Goal: Task Accomplishment & Management: Manage account settings

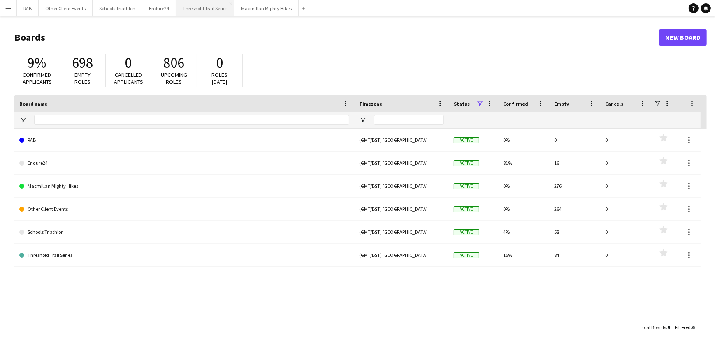
click at [207, 7] on button "Threshold Trail Series Close" at bounding box center [205, 8] width 58 height 16
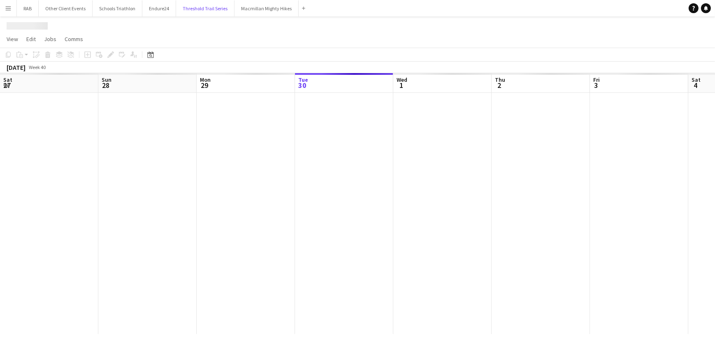
scroll to position [0, 197]
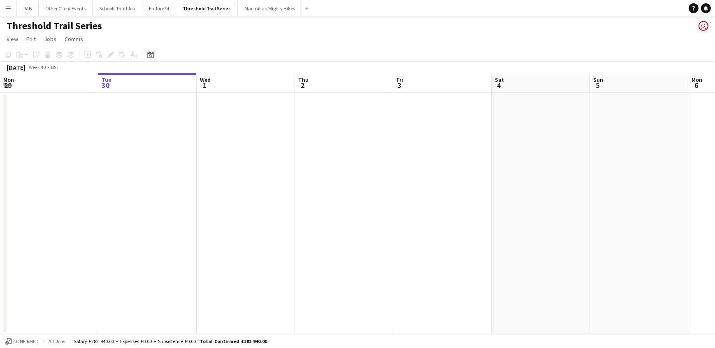
click at [151, 53] on icon at bounding box center [150, 54] width 6 height 7
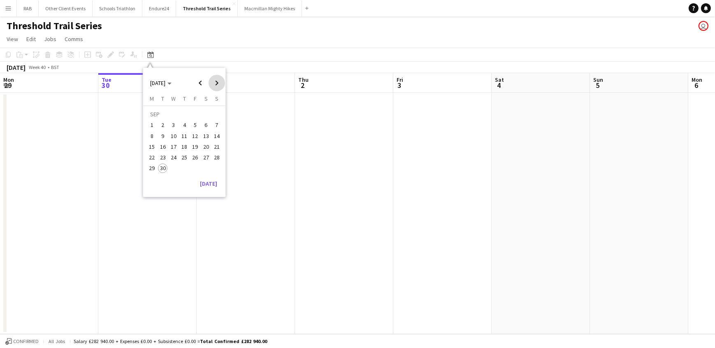
click at [215, 83] on span "Next month" at bounding box center [216, 83] width 16 height 16
click at [216, 84] on span "Next month" at bounding box center [216, 83] width 16 height 16
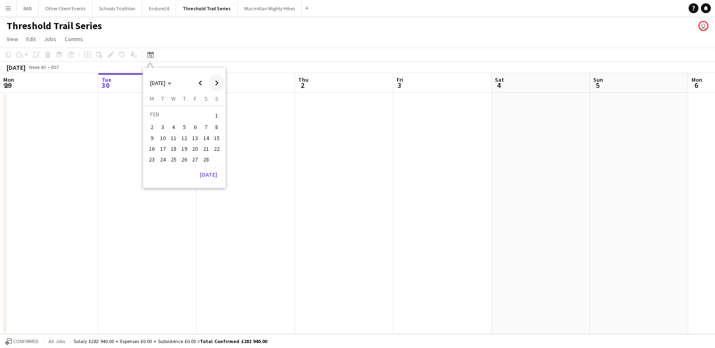
click at [216, 83] on span "Next month" at bounding box center [216, 83] width 16 height 16
click at [217, 83] on span "Next month" at bounding box center [216, 83] width 16 height 16
click at [214, 144] on span "21" at bounding box center [217, 147] width 10 height 10
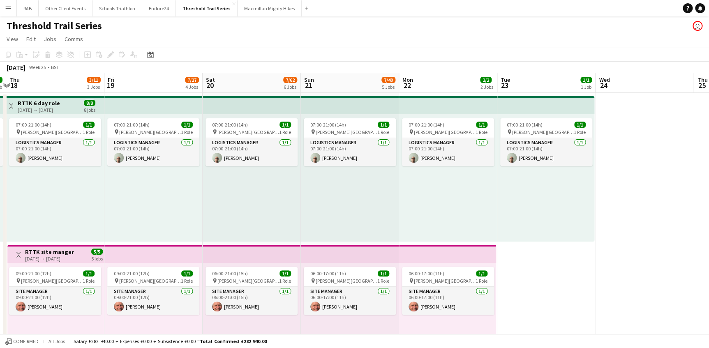
scroll to position [0, 255]
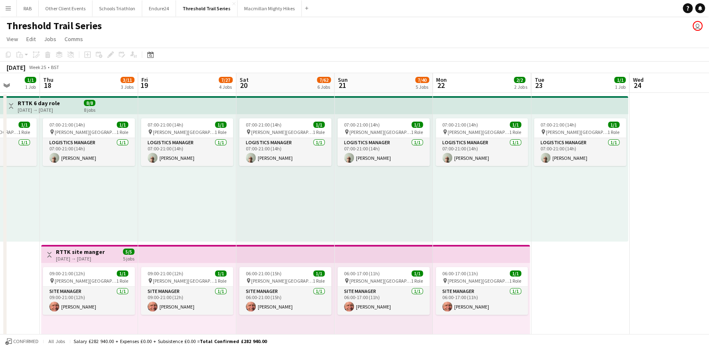
drag, startPoint x: 179, startPoint y: 89, endPoint x: 305, endPoint y: 88, distance: 125.9
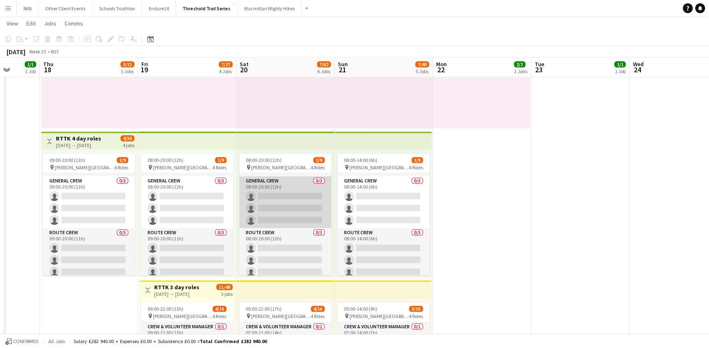
scroll to position [0, 0]
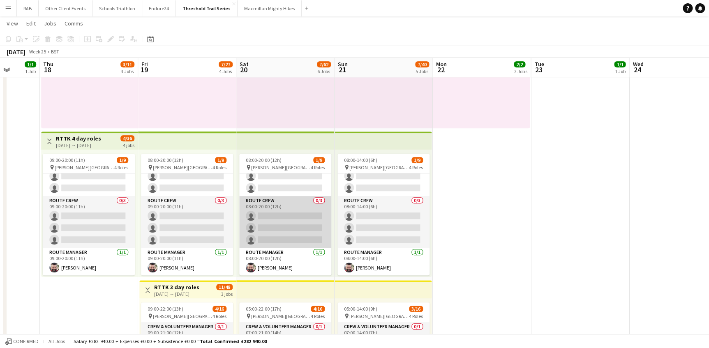
click at [266, 208] on app-card-role "Route Crew 0/3 08:00-20:00 (12h) single-neutral-actions single-neutral-actions …" at bounding box center [285, 222] width 92 height 52
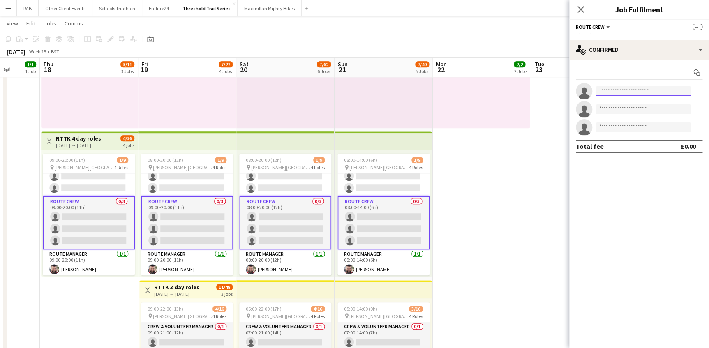
click at [615, 92] on input at bounding box center [643, 91] width 95 height 10
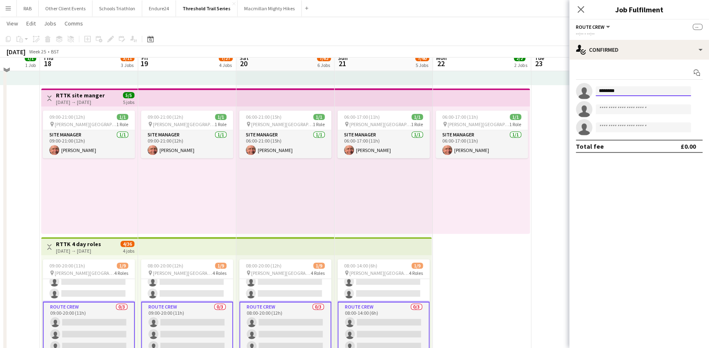
scroll to position [149, 0]
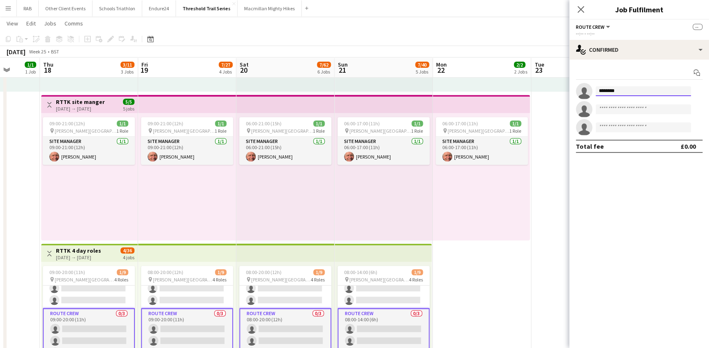
drag, startPoint x: 621, startPoint y: 89, endPoint x: 584, endPoint y: 89, distance: 37.0
click at [584, 89] on app-invite-slot "single-neutral-actions ********" at bounding box center [640, 91] width 140 height 16
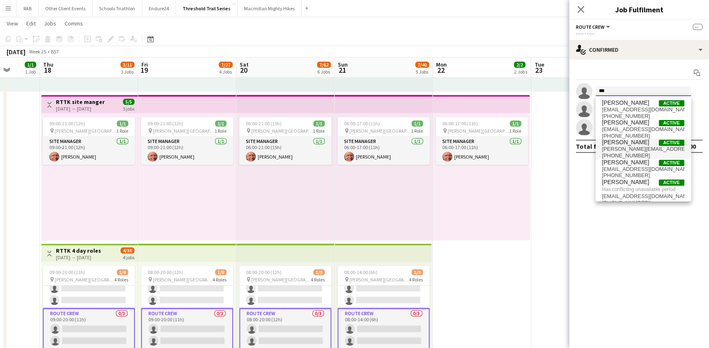
scroll to position [7, 0]
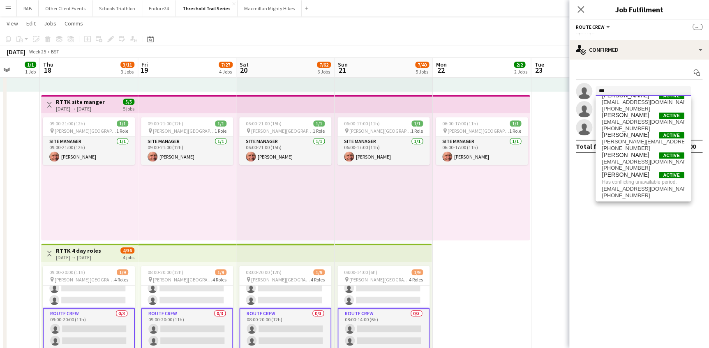
click at [593, 90] on form "***" at bounding box center [648, 91] width 110 height 10
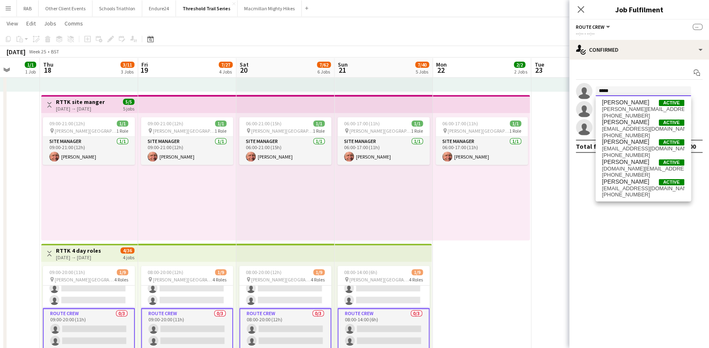
scroll to position [0, 0]
type input "*****"
click at [628, 144] on span "[PERSON_NAME]" at bounding box center [625, 142] width 47 height 7
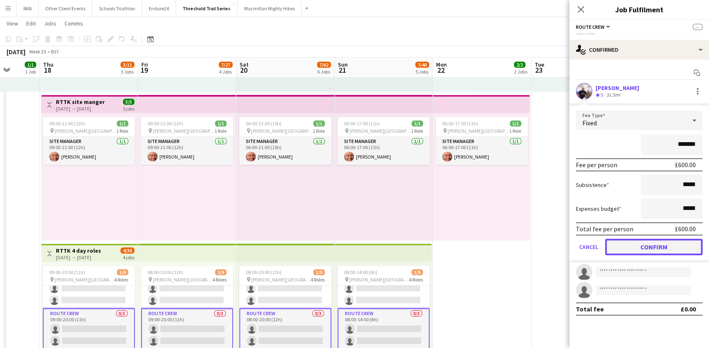
click at [655, 246] on button "Confirm" at bounding box center [653, 247] width 97 height 16
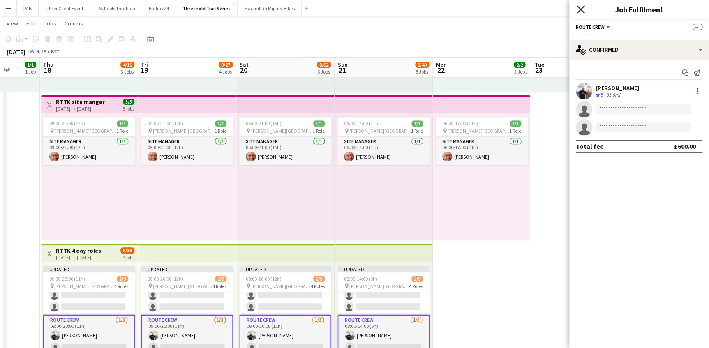
click at [579, 9] on icon "Close pop-in" at bounding box center [581, 9] width 8 height 8
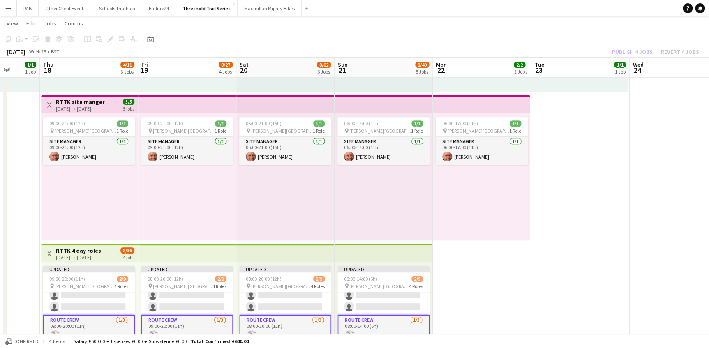
drag, startPoint x: 611, startPoint y: 190, endPoint x: 610, endPoint y: 71, distance: 118.4
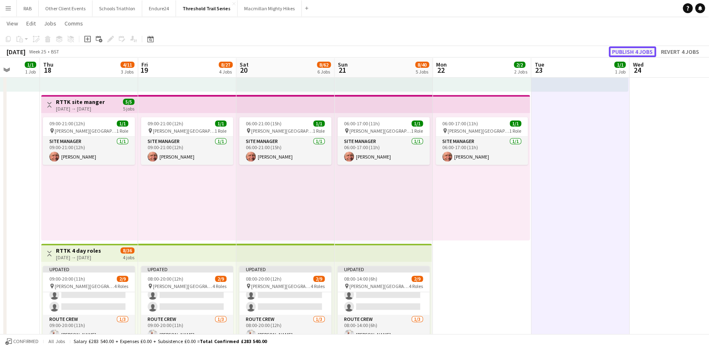
click at [613, 53] on button "Publish 4 jobs" at bounding box center [632, 51] width 47 height 11
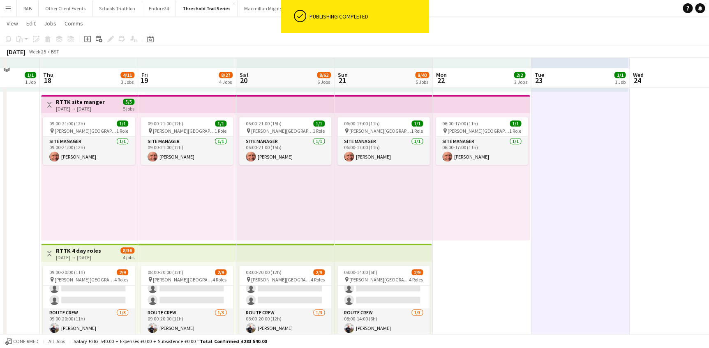
scroll to position [187, 0]
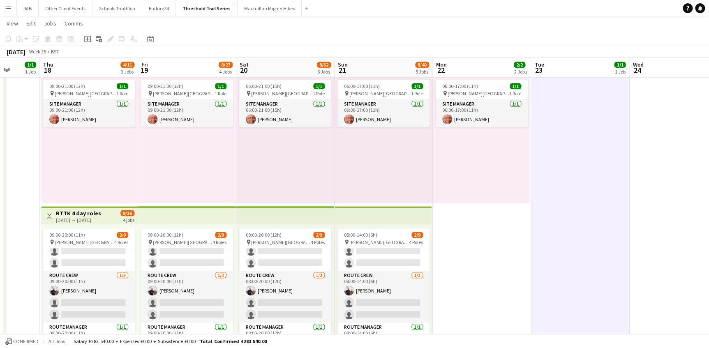
click at [561, 243] on app-date-cell "07:00-21:00 (14h) 1/1 pin [PERSON_NAME][GEOGRAPHIC_DATA] 1 Role Logistics Manag…" at bounding box center [580, 348] width 98 height 886
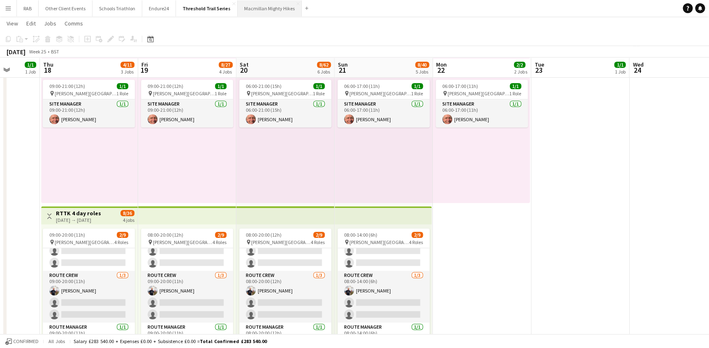
click at [271, 6] on button "Macmillan Mighty Hikes Close" at bounding box center [270, 8] width 64 height 16
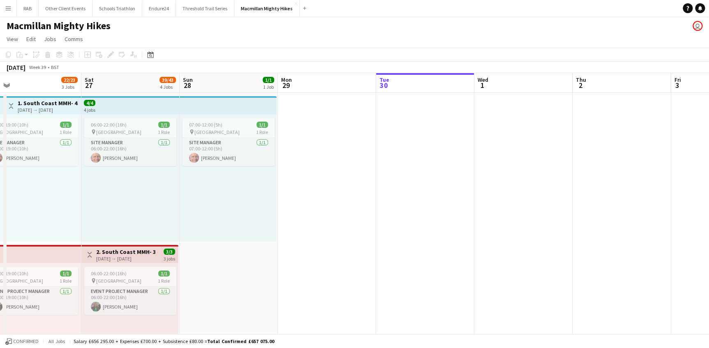
scroll to position [0, 214]
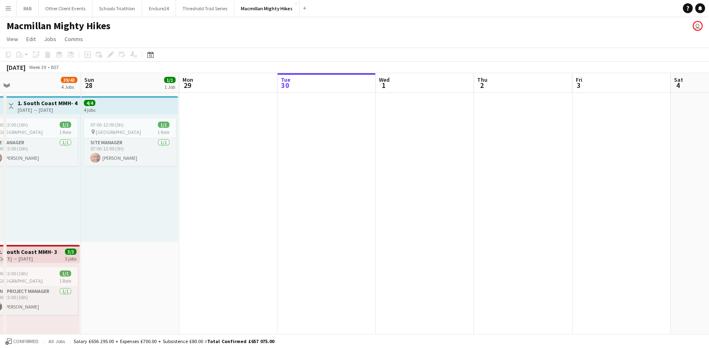
drag, startPoint x: 97, startPoint y: 79, endPoint x: 657, endPoint y: 56, distance: 559.7
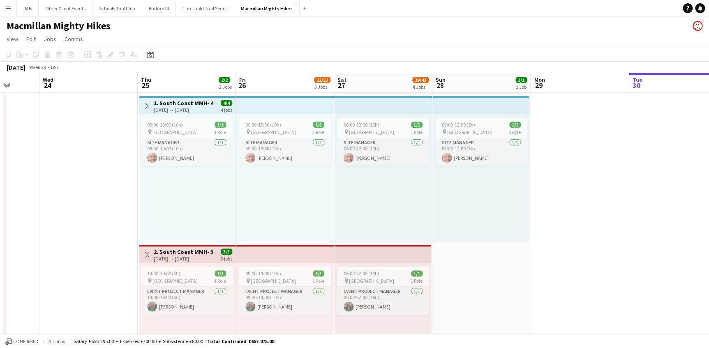
scroll to position [0, 268]
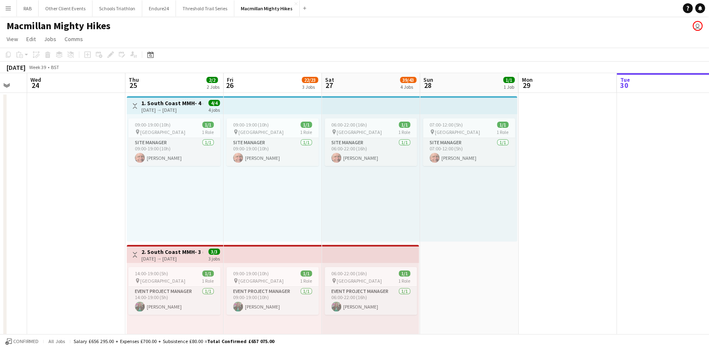
drag, startPoint x: 152, startPoint y: 84, endPoint x: 480, endPoint y: 87, distance: 327.8
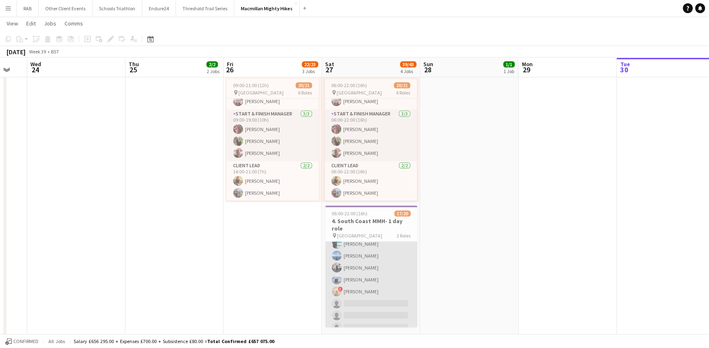
scroll to position [140, 0]
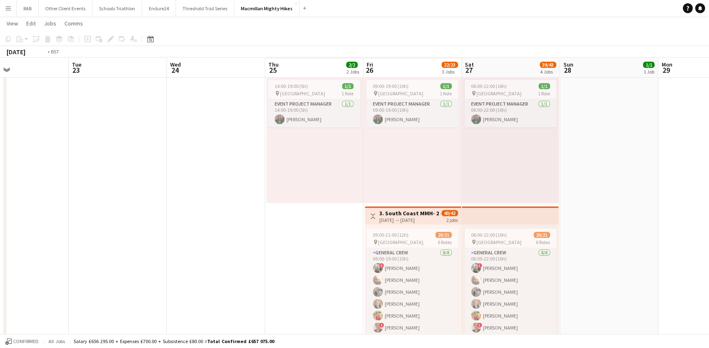
drag, startPoint x: 166, startPoint y: 69, endPoint x: 714, endPoint y: 58, distance: 548.3
click at [709, 60] on html "Menu Boards Boards Boards All jobs Status Workforce Workforce My Workforce Recr…" at bounding box center [354, 217] width 709 height 808
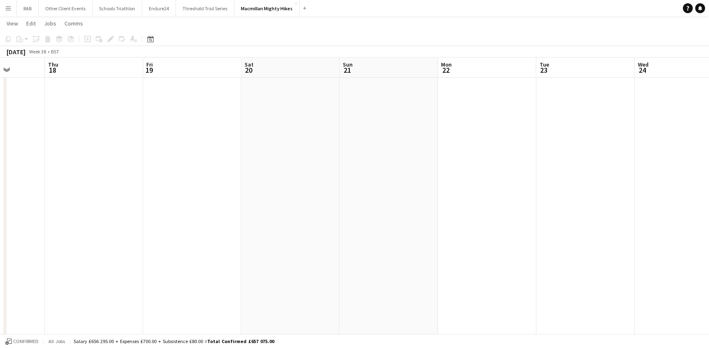
drag, startPoint x: 220, startPoint y: 55, endPoint x: 322, endPoint y: 77, distance: 104.7
click at [633, 49] on app-calendar "Copy Paste Paste Ctrl+V Paste with crew Ctrl+Shift+V Paste linked Job [GEOGRAPH…" at bounding box center [354, 226] width 709 height 762
drag, startPoint x: 134, startPoint y: 73, endPoint x: 440, endPoint y: 48, distance: 307.4
click at [709, 32] on html "Menu Boards Boards Boards All jobs Status Workforce Workforce My Workforce Recr…" at bounding box center [354, 222] width 709 height 818
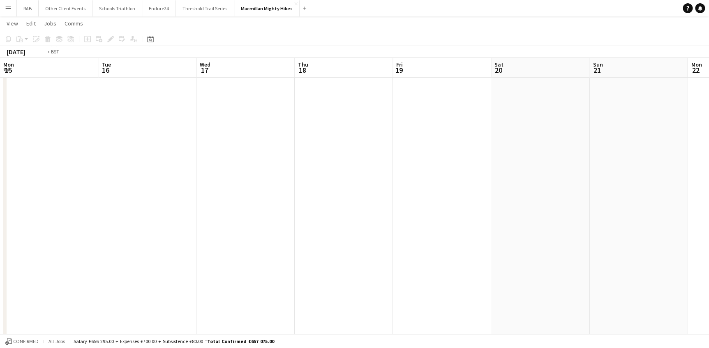
drag, startPoint x: 127, startPoint y: 68, endPoint x: 707, endPoint y: 41, distance: 580.9
click at [709, 45] on html "Menu Boards Boards Boards All jobs Status Workforce Workforce My Workforce Recr…" at bounding box center [354, 287] width 709 height 948
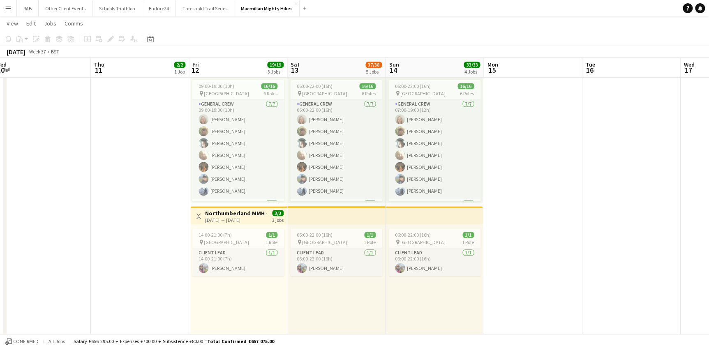
drag, startPoint x: 190, startPoint y: 69, endPoint x: 425, endPoint y: 61, distance: 235.3
click at [425, 61] on app-calendar-viewport "Sat 6 Sun 7 Mon 8 Tue 9 Wed 10 Thu 11 2/2 1 Job Fri 12 19/19 3 Jobs Sat 13 37/3…" at bounding box center [354, 295] width 709 height 901
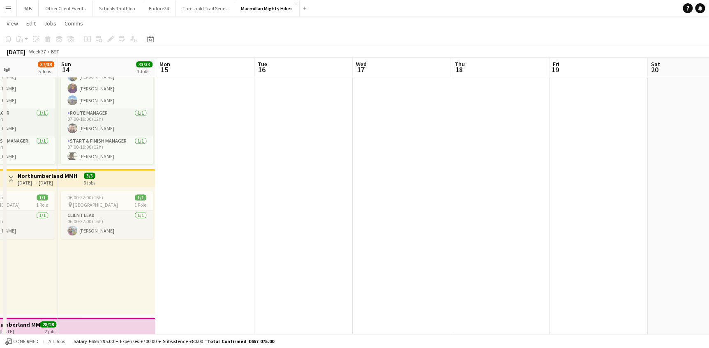
drag, startPoint x: 443, startPoint y: 67, endPoint x: -2, endPoint y: 121, distance: 447.9
click at [0, 121] on html "Menu Boards Boards Boards All jobs Status Workforce Workforce My Workforce Recr…" at bounding box center [354, 250] width 709 height 948
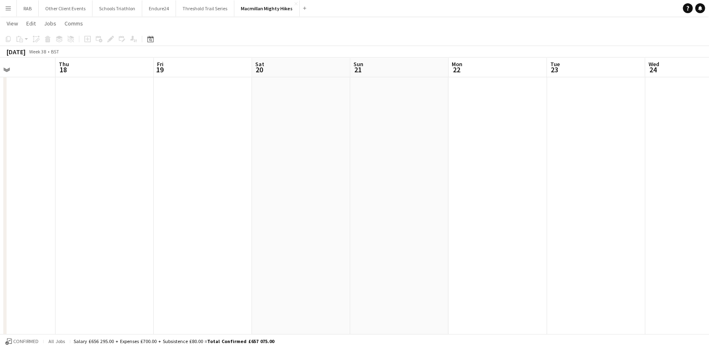
drag, startPoint x: 611, startPoint y: 69, endPoint x: 12, endPoint y: 165, distance: 606.5
click at [0, 167] on html "Menu Boards Boards Boards All jobs Status Workforce Workforce My Workforce Recr…" at bounding box center [354, 250] width 709 height 948
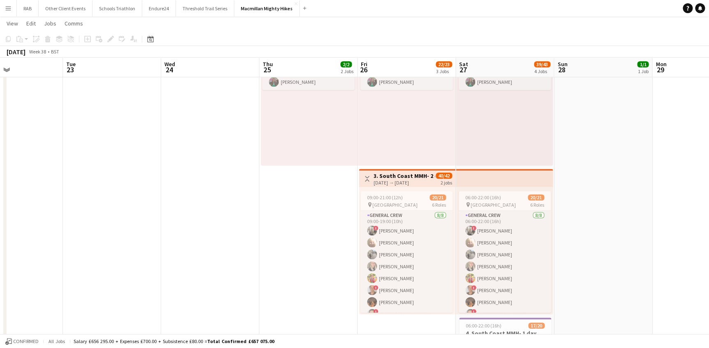
drag, startPoint x: 463, startPoint y: 58, endPoint x: 110, endPoint y: 116, distance: 357.6
click at [108, 116] on app-calendar-viewport "Sat 20 Sun 21 Mon 22 Tue 23 Wed 24 Thu 25 2/2 2 Jobs Fri 26 22/23 3 Jobs Sat 27…" at bounding box center [354, 258] width 709 height 901
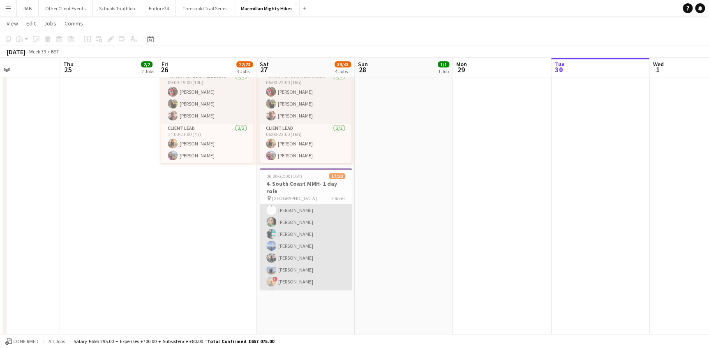
scroll to position [177, 0]
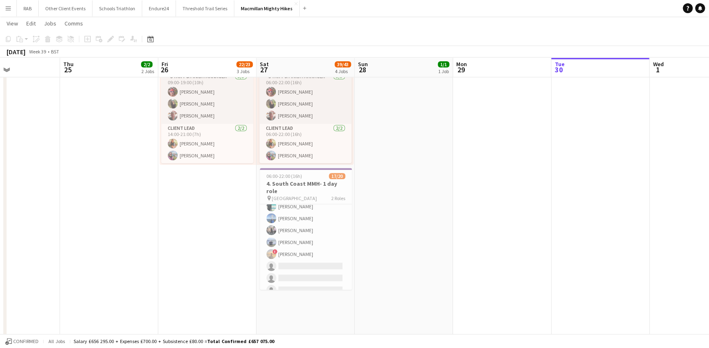
click at [6, 9] on app-icon "Menu" at bounding box center [8, 8] width 7 height 7
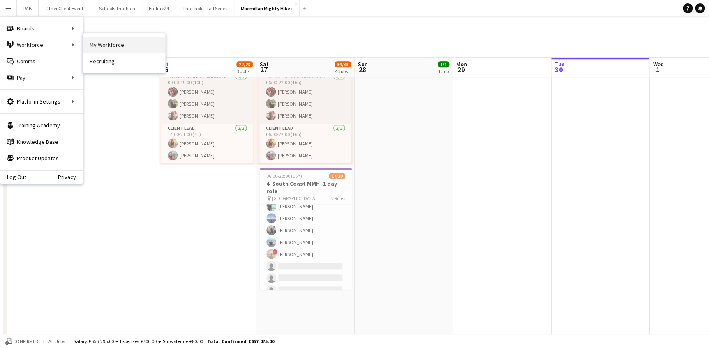
click at [107, 41] on link "My Workforce" at bounding box center [124, 45] width 82 height 16
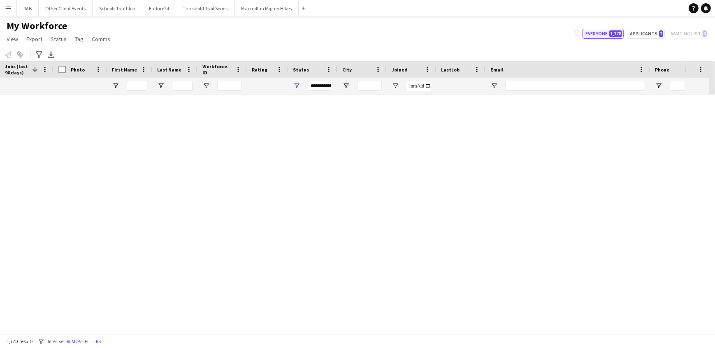
click at [602, 33] on button "Everyone 1,778" at bounding box center [602, 34] width 41 height 10
type input "**********"
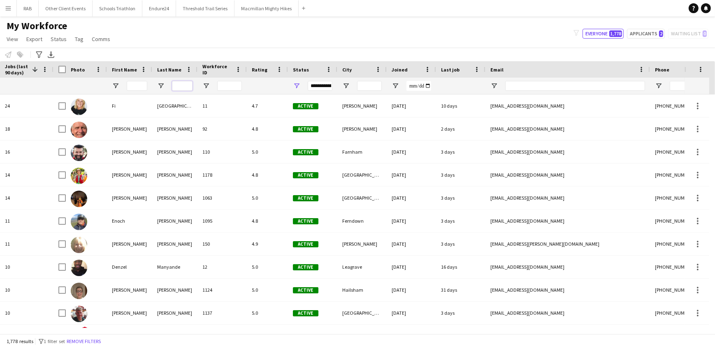
click at [183, 86] on input "Last Name Filter Input" at bounding box center [182, 86] width 21 height 10
type input "*****"
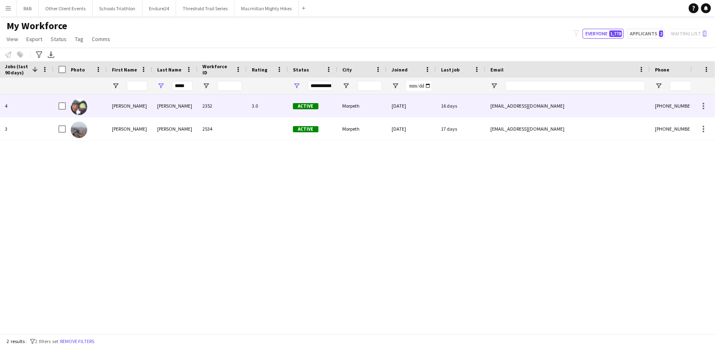
click at [108, 104] on div "[PERSON_NAME]" at bounding box center [129, 106] width 45 height 23
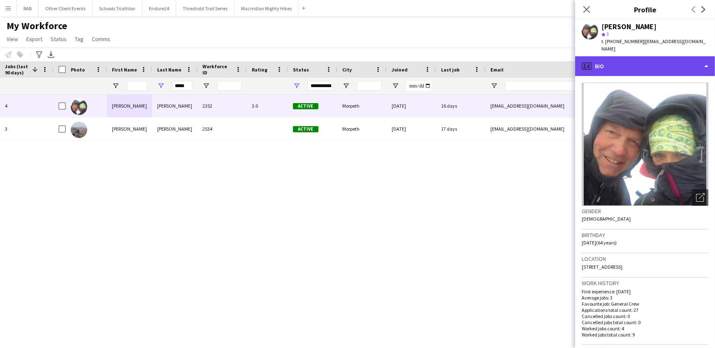
click at [620, 61] on div "profile Bio" at bounding box center [645, 66] width 140 height 20
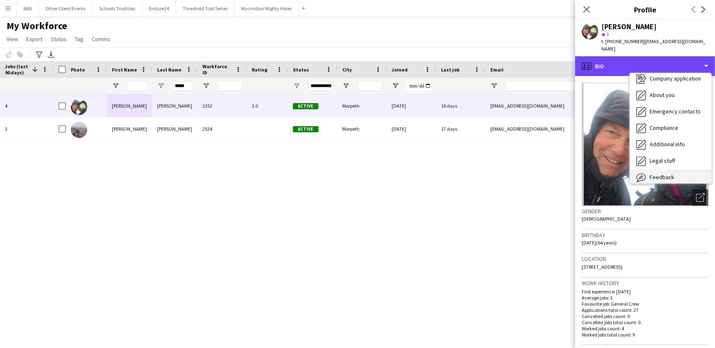
scroll to position [44, 0]
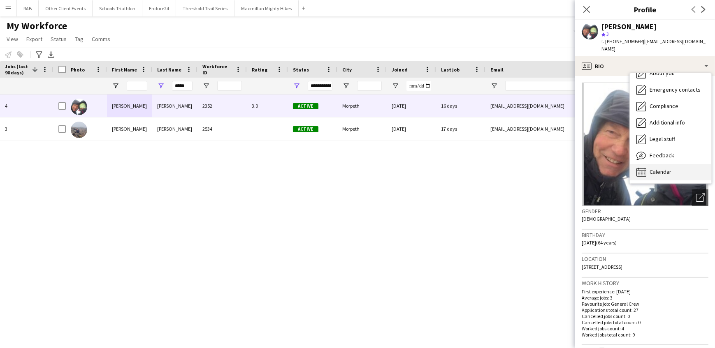
click at [656, 168] on span "Calendar" at bounding box center [660, 171] width 22 height 7
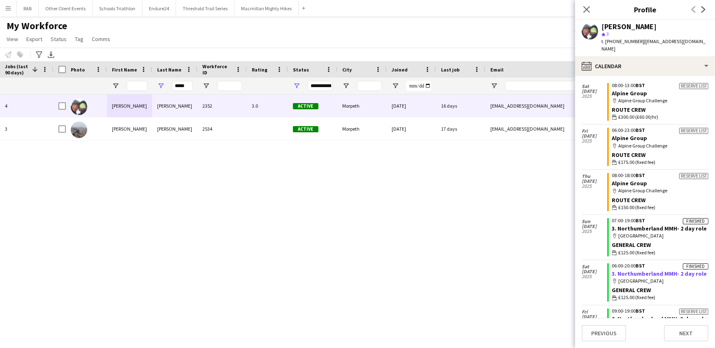
scroll to position [37, 0]
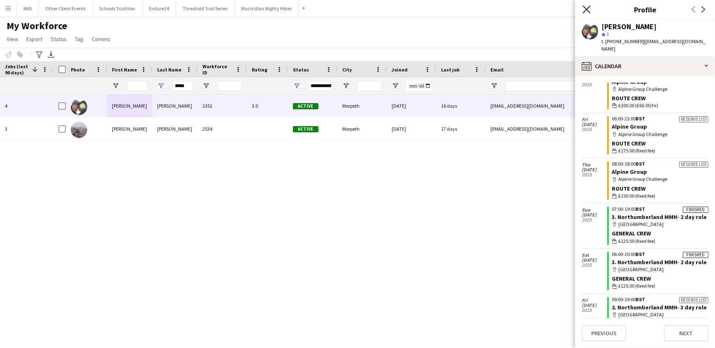
click at [588, 10] on icon "Close pop-in" at bounding box center [586, 9] width 8 height 8
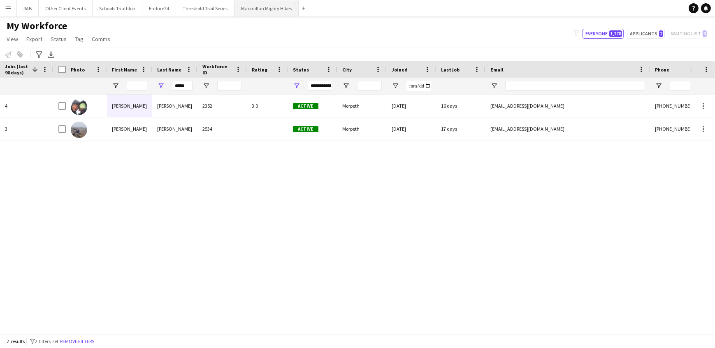
click at [267, 8] on button "Macmillan Mighty Hikes Close" at bounding box center [266, 8] width 64 height 16
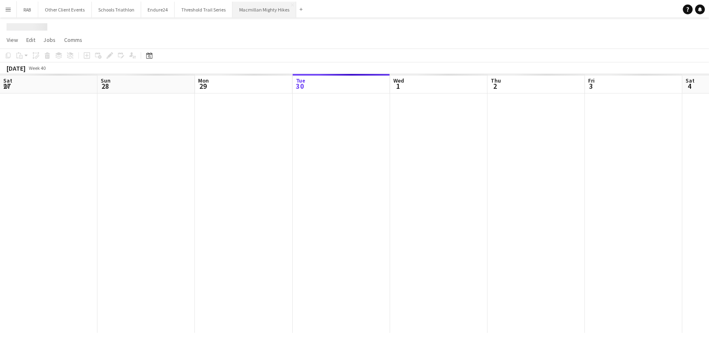
scroll to position [0, 197]
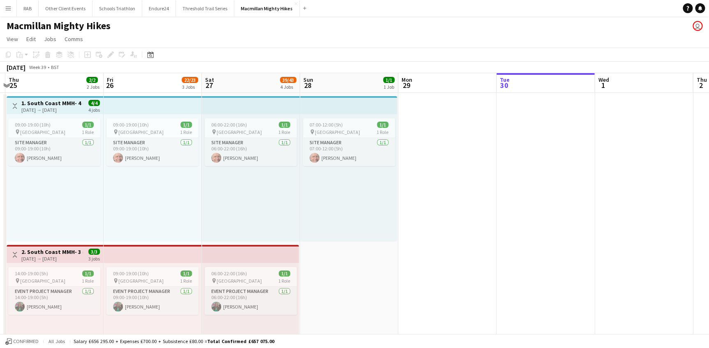
drag, startPoint x: 150, startPoint y: 86, endPoint x: 554, endPoint y: 87, distance: 403.4
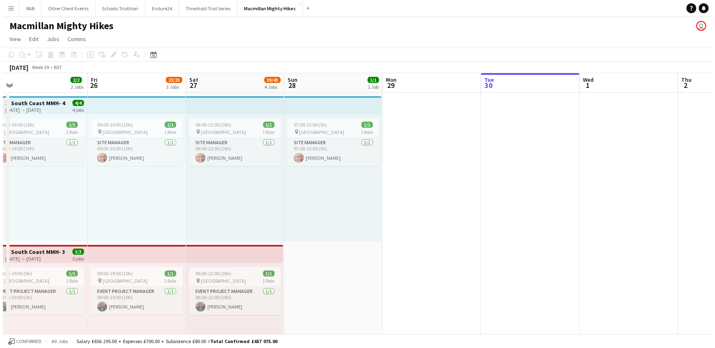
scroll to position [0, 212]
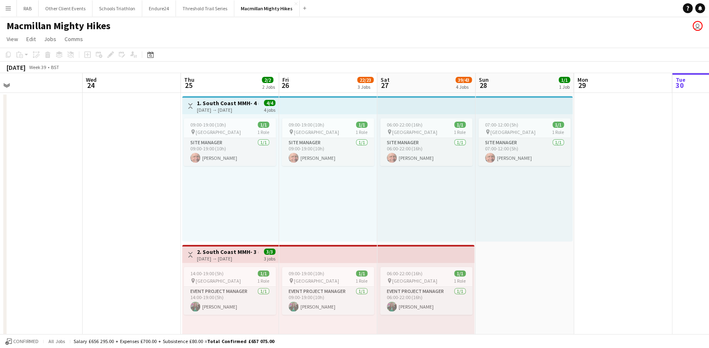
drag, startPoint x: 243, startPoint y: 87, endPoint x: 413, endPoint y: 85, distance: 170.3
click at [8, 36] on span "View" at bounding box center [13, 38] width 12 height 7
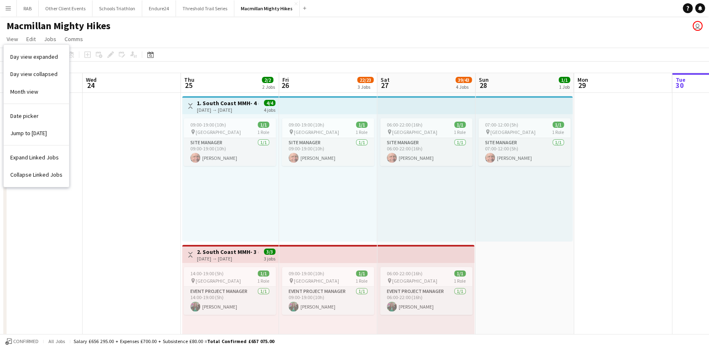
click at [8, 9] on app-icon "Menu" at bounding box center [8, 8] width 7 height 7
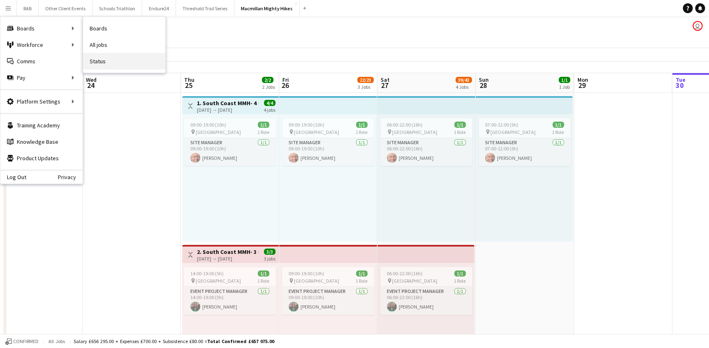
click at [99, 58] on link "Status" at bounding box center [124, 61] width 82 height 16
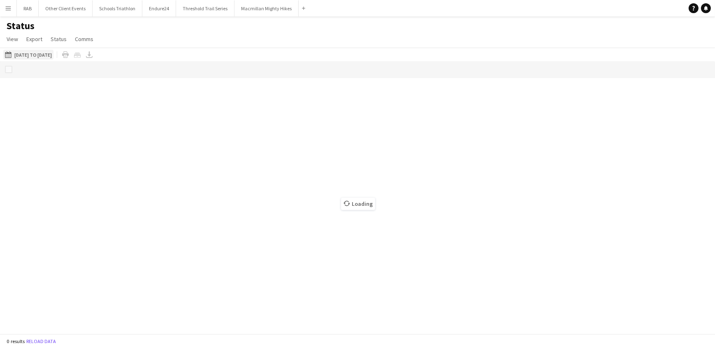
click at [53, 50] on button "[DATE] to [DATE] [DATE] to [DATE]" at bounding box center [28, 55] width 50 height 10
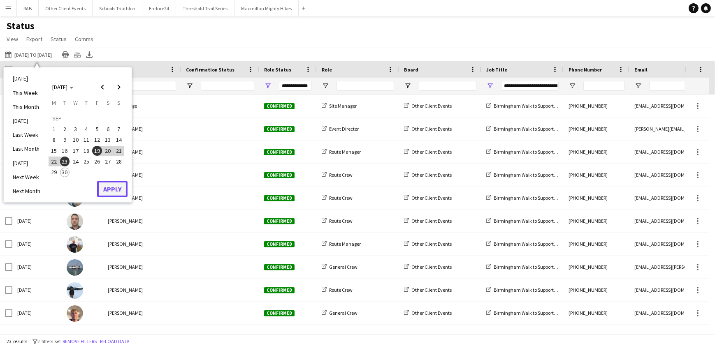
click at [110, 193] on button "Apply" at bounding box center [112, 189] width 30 height 16
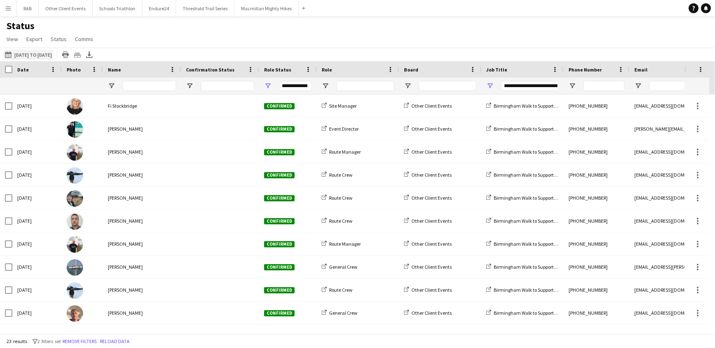
click at [30, 53] on button "[DATE] to [DATE] [DATE] to [DATE]" at bounding box center [28, 55] width 50 height 10
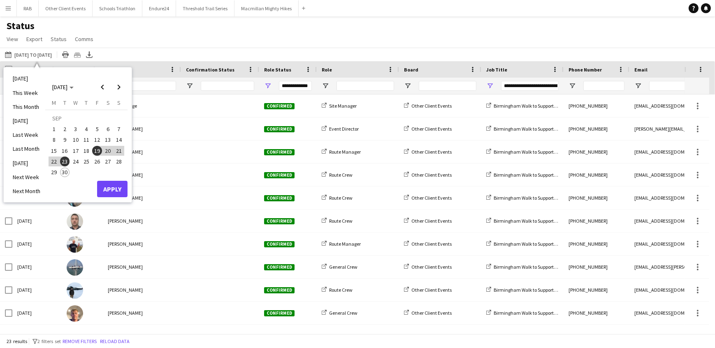
click at [89, 162] on span "25" at bounding box center [86, 162] width 10 height 10
click at [118, 161] on span "28" at bounding box center [119, 162] width 10 height 10
click at [114, 185] on button "Apply" at bounding box center [112, 189] width 30 height 16
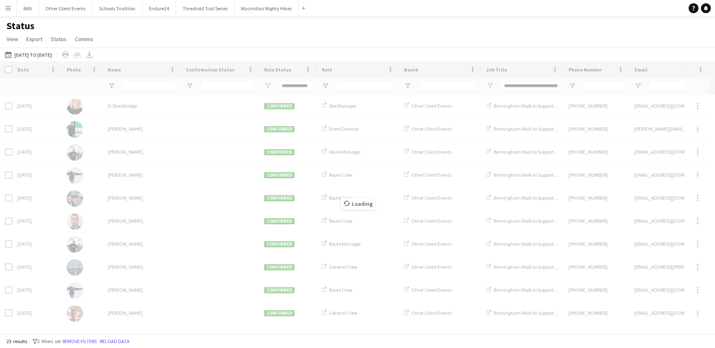
type input "***"
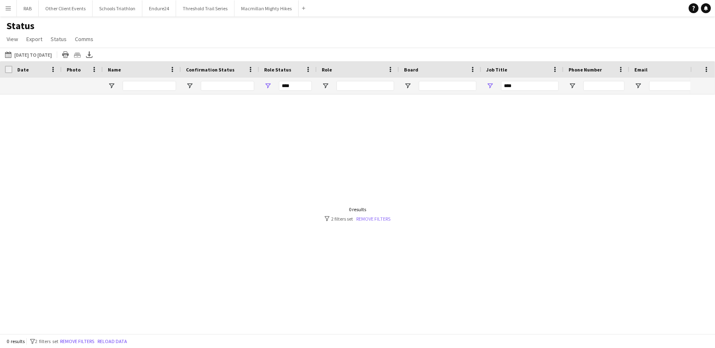
click at [371, 219] on link "Remove filters" at bounding box center [373, 219] width 34 height 6
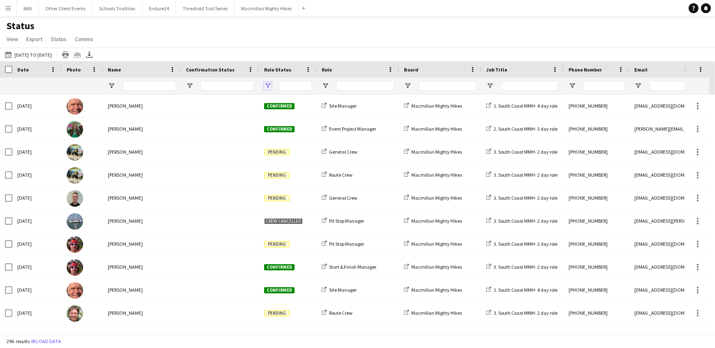
click at [267, 86] on span "Open Filter Menu" at bounding box center [267, 85] width 7 height 7
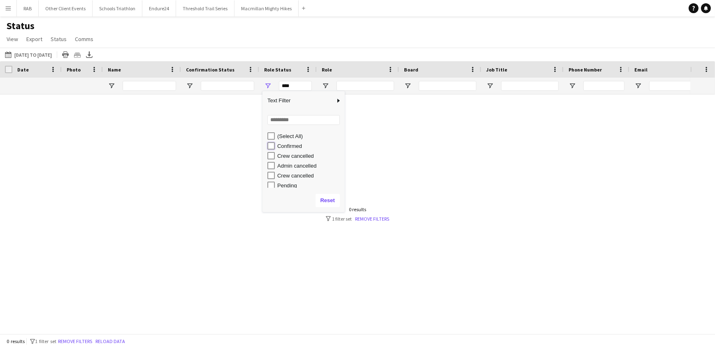
type input "**********"
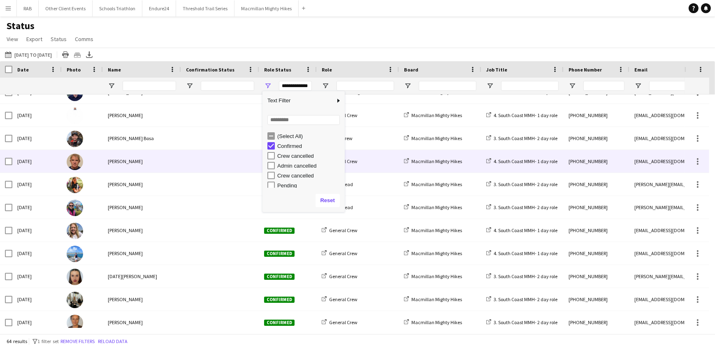
scroll to position [1240, 0]
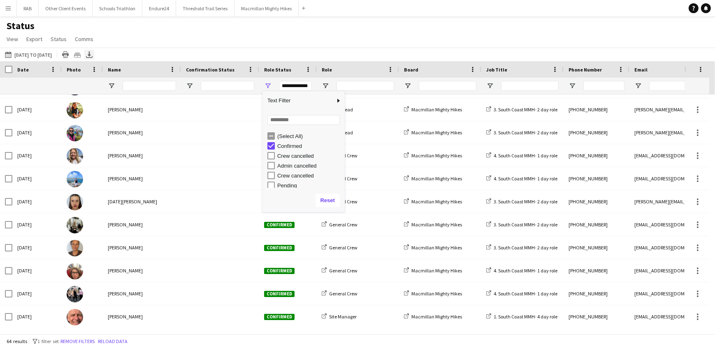
click at [93, 54] on icon "Export XLSX" at bounding box center [89, 54] width 7 height 7
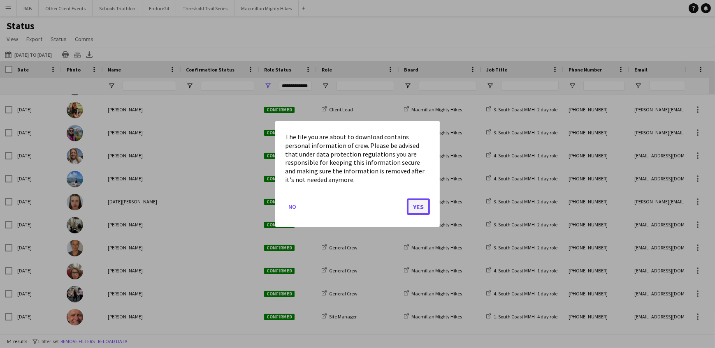
click at [417, 208] on button "Yes" at bounding box center [418, 207] width 23 height 16
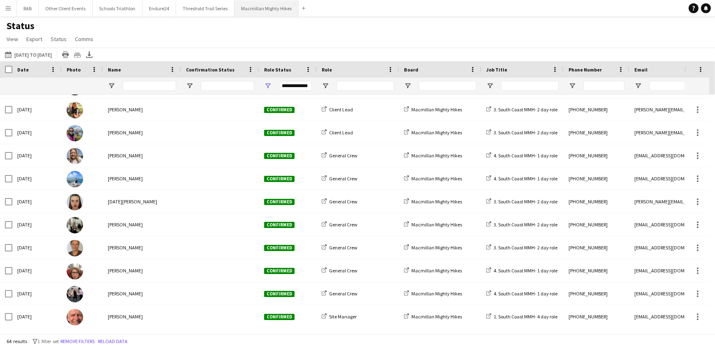
click at [245, 6] on button "Macmillan Mighty Hikes Close" at bounding box center [266, 8] width 64 height 16
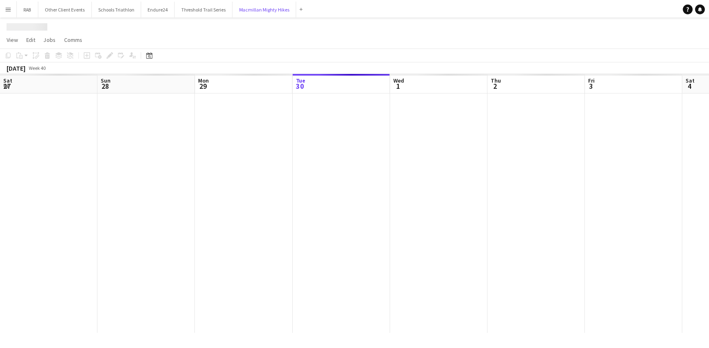
scroll to position [0, 197]
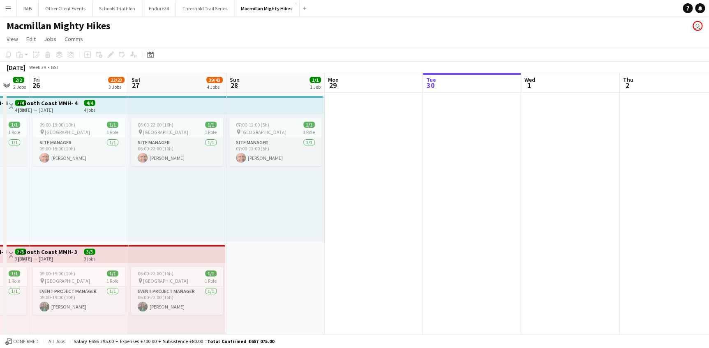
drag, startPoint x: 190, startPoint y: 80, endPoint x: 558, endPoint y: 80, distance: 368.9
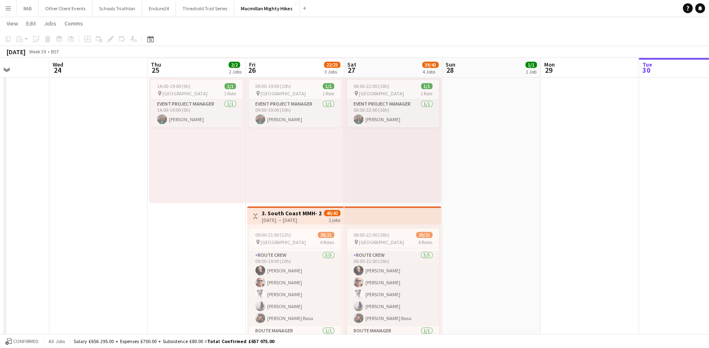
scroll to position [149, 0]
